Goal: Transaction & Acquisition: Purchase product/service

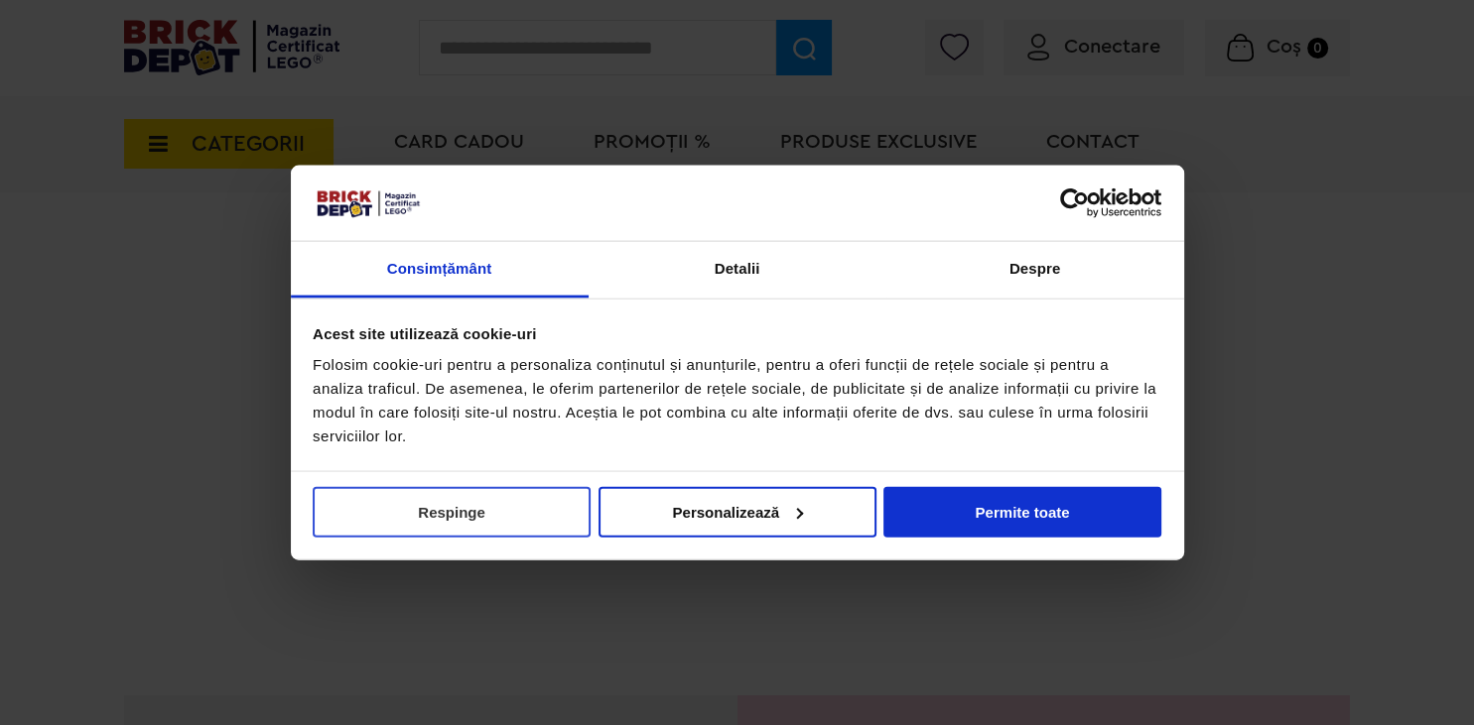
click at [493, 522] on button "Respinge" at bounding box center [452, 511] width 278 height 51
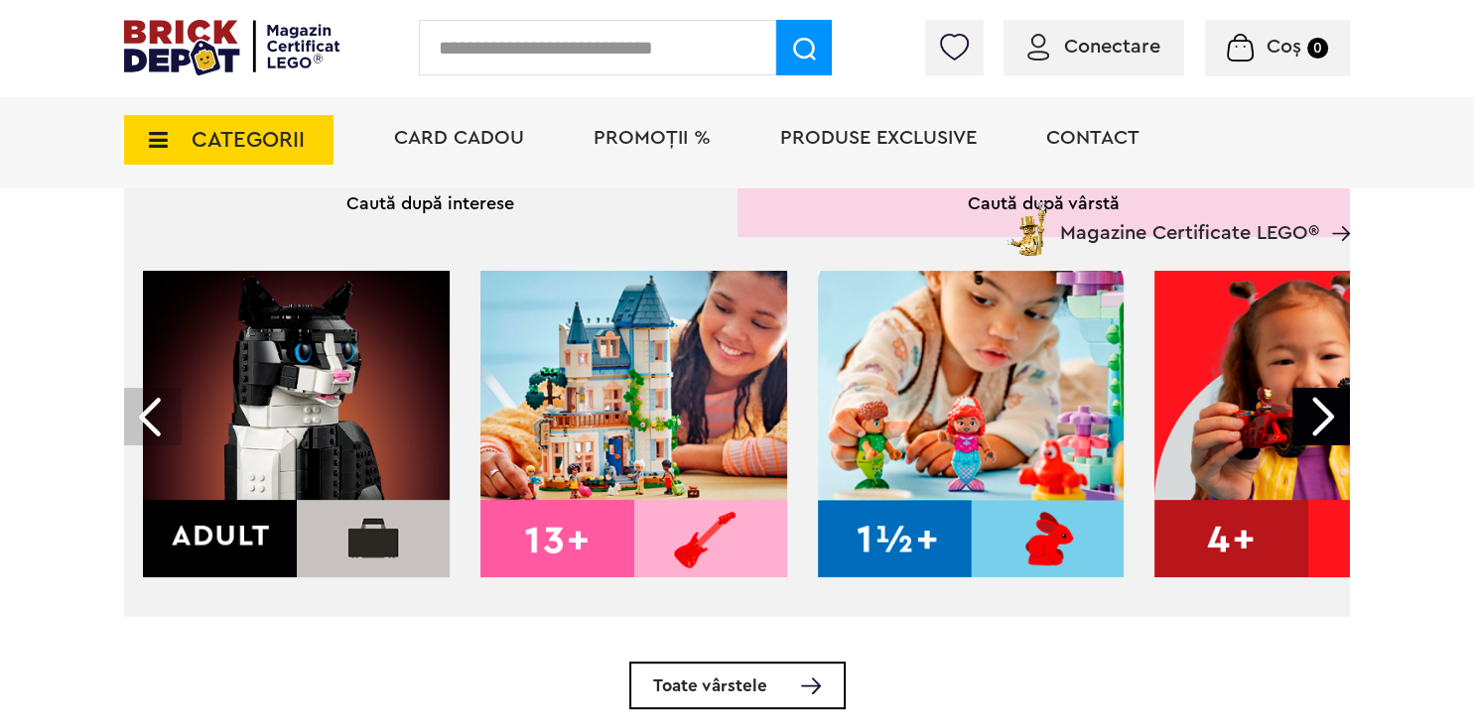
scroll to position [733, 0]
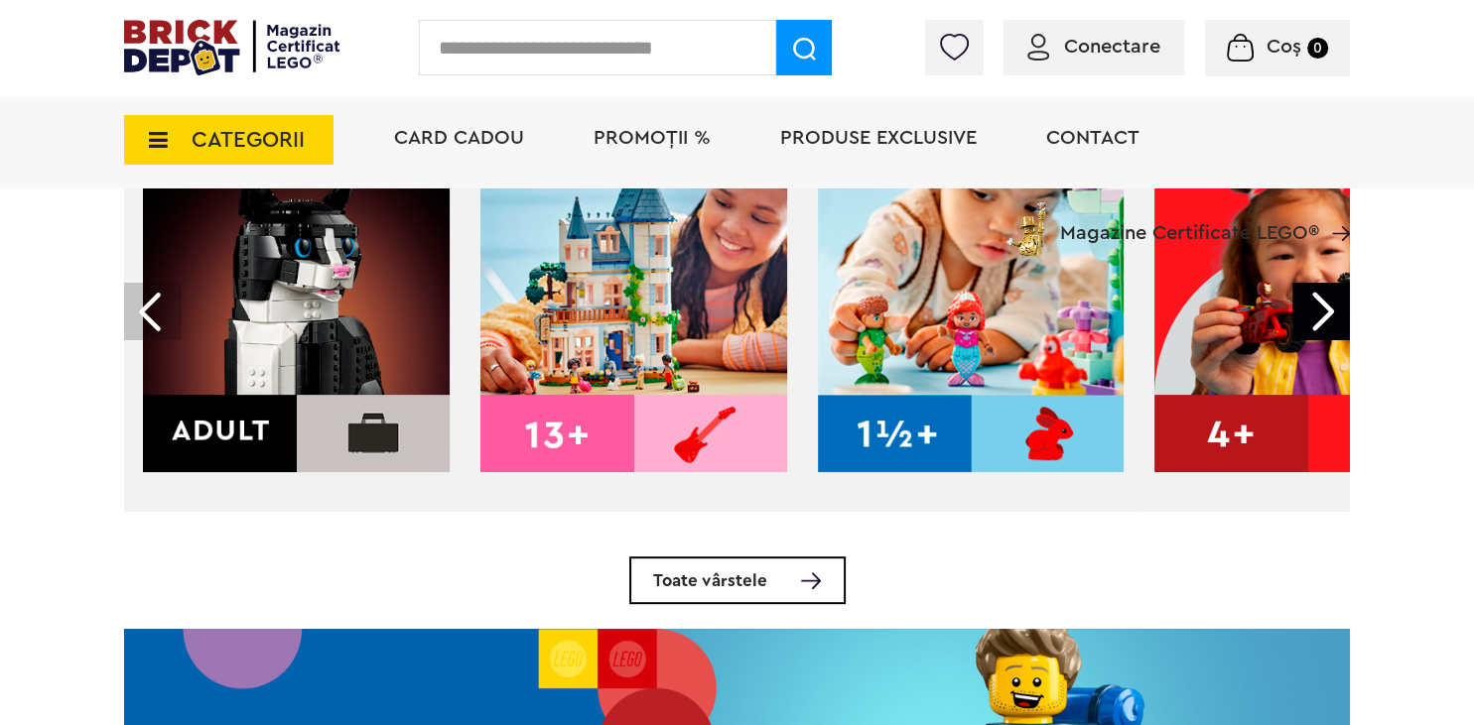
click at [288, 392] on img at bounding box center [296, 319] width 307 height 307
click at [214, 431] on img at bounding box center [296, 319] width 307 height 307
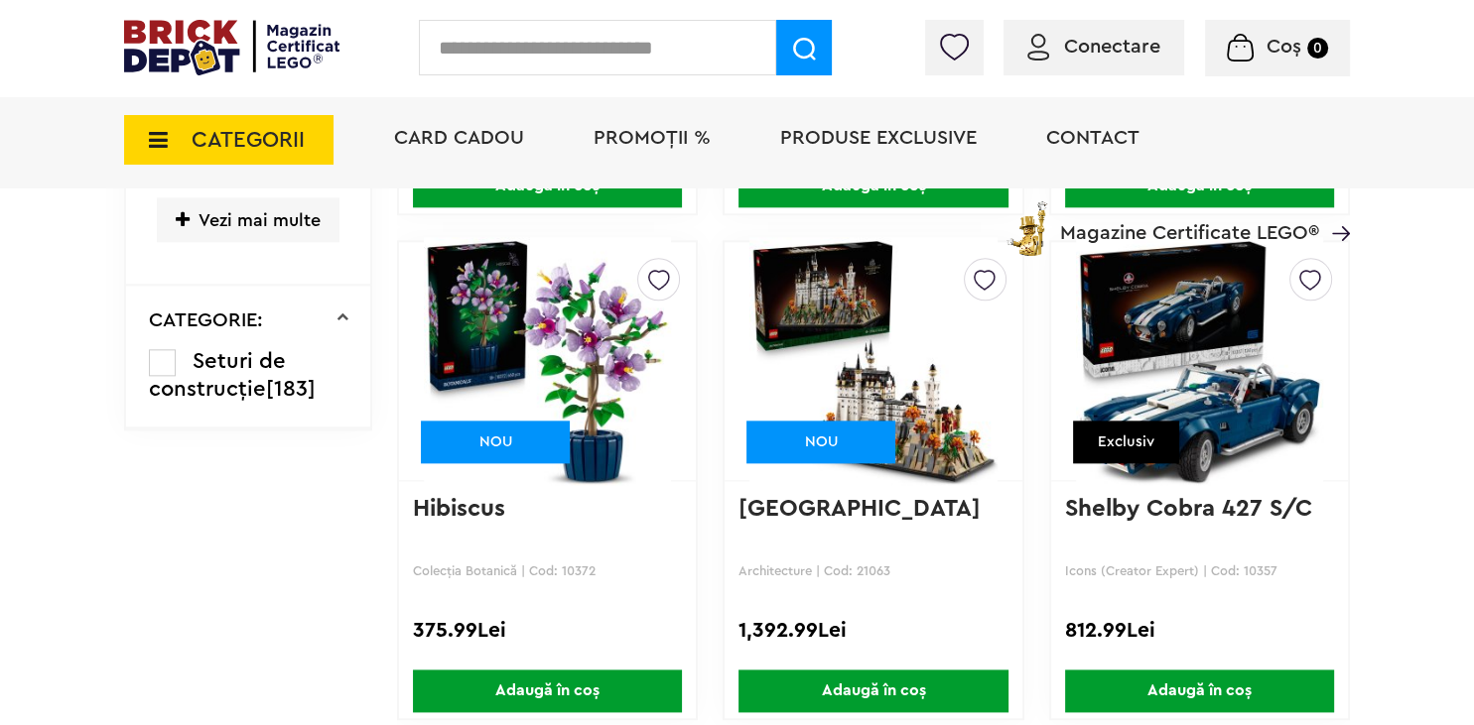
scroll to position [1991, 0]
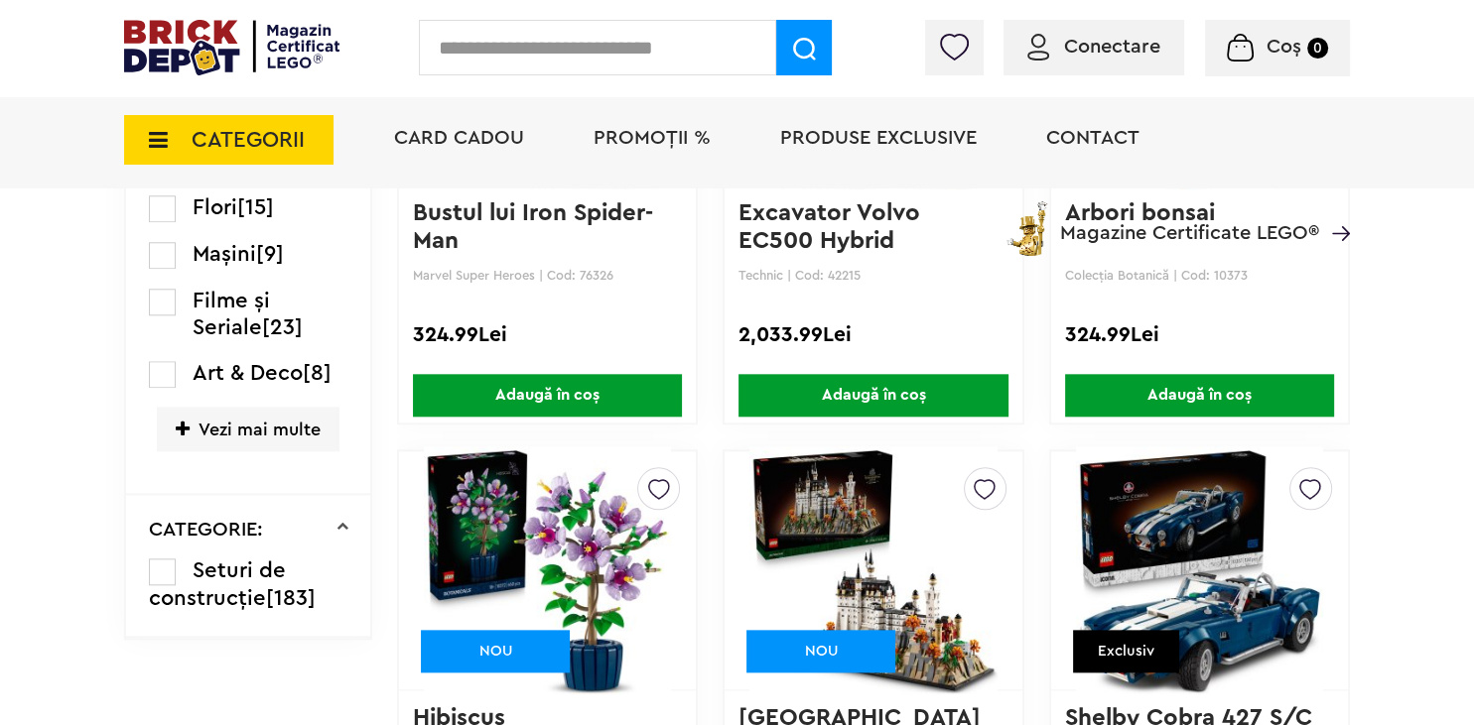
click at [161, 222] on label at bounding box center [162, 208] width 27 height 27
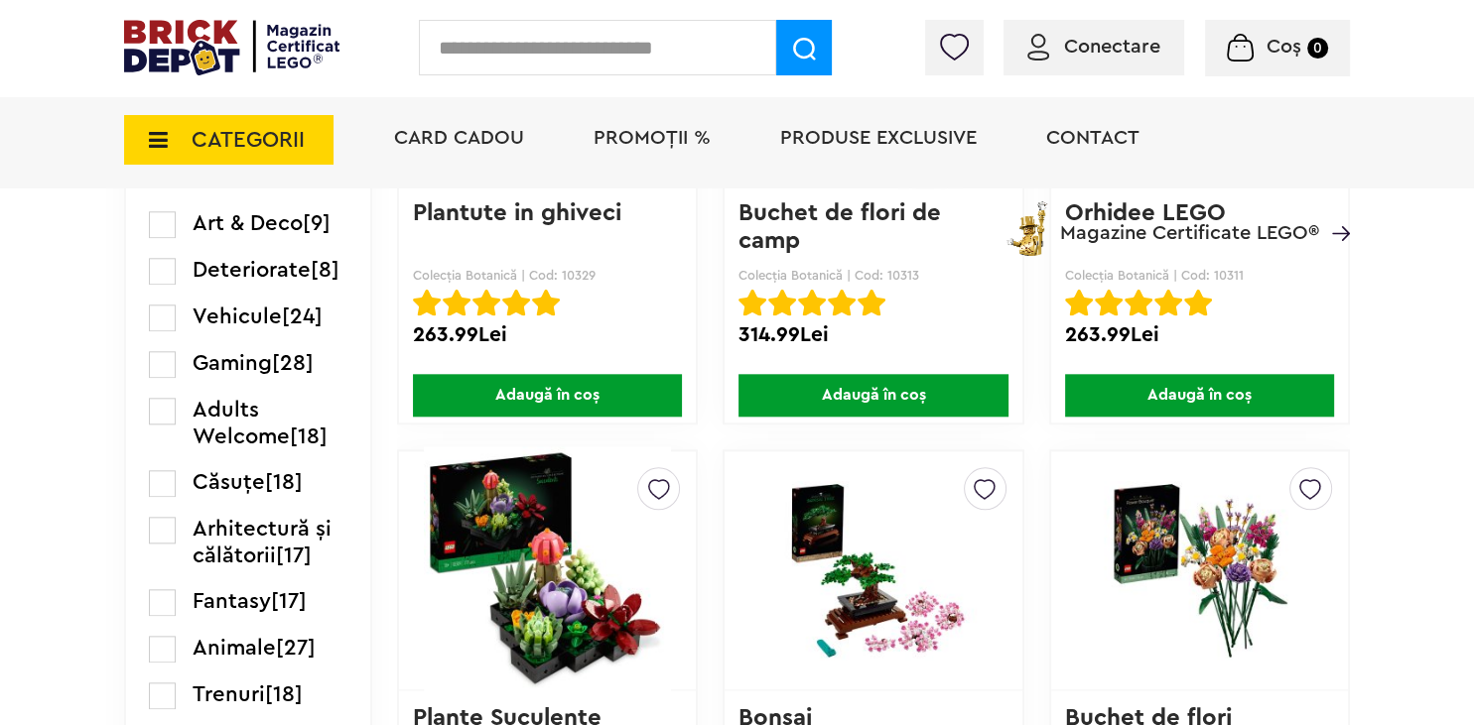
scroll to position [2515, 0]
